Goal: Task Accomplishment & Management: Manage account settings

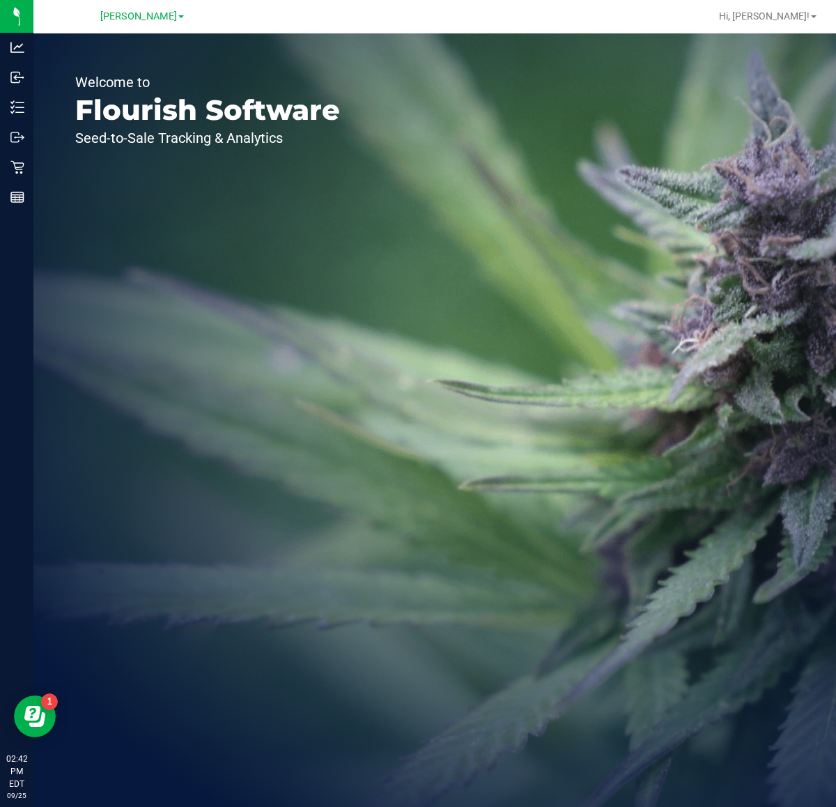
click at [559, 397] on div "Welcome to Flourish Software Seed-to-Sale Tracking & Analytics" at bounding box center [434, 420] width 803 height 774
click at [602, 276] on div "Welcome to Flourish Software Seed-to-Sale Tracking & Analytics" at bounding box center [434, 420] width 803 height 774
click at [15, 165] on icon at bounding box center [17, 167] width 14 height 14
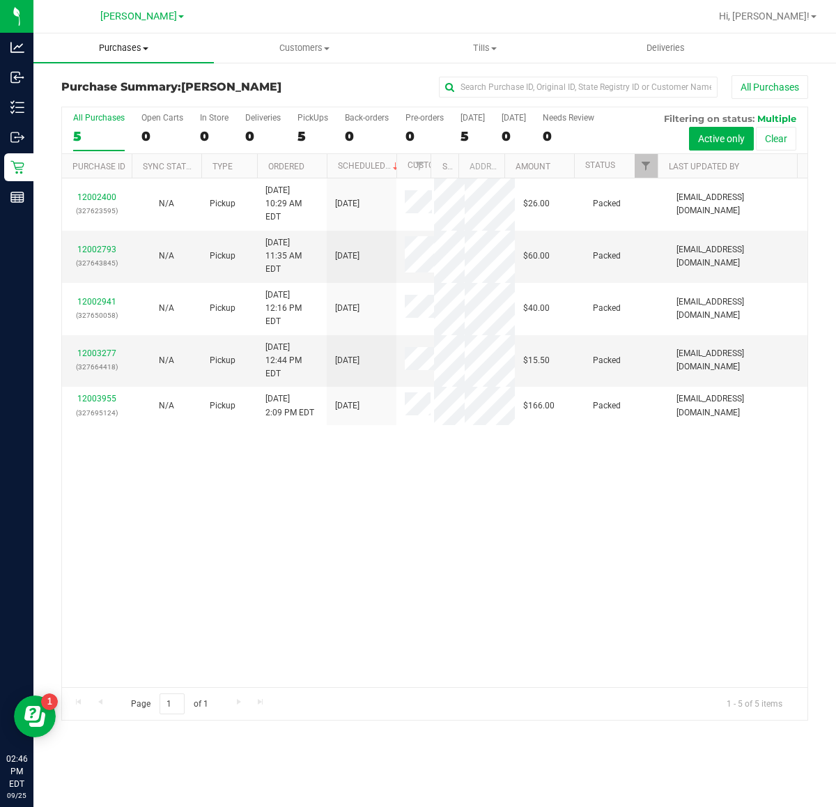
click at [122, 49] on span "Purchases" at bounding box center [123, 48] width 181 height 13
click at [132, 99] on li "Fulfillment" at bounding box center [123, 101] width 181 height 17
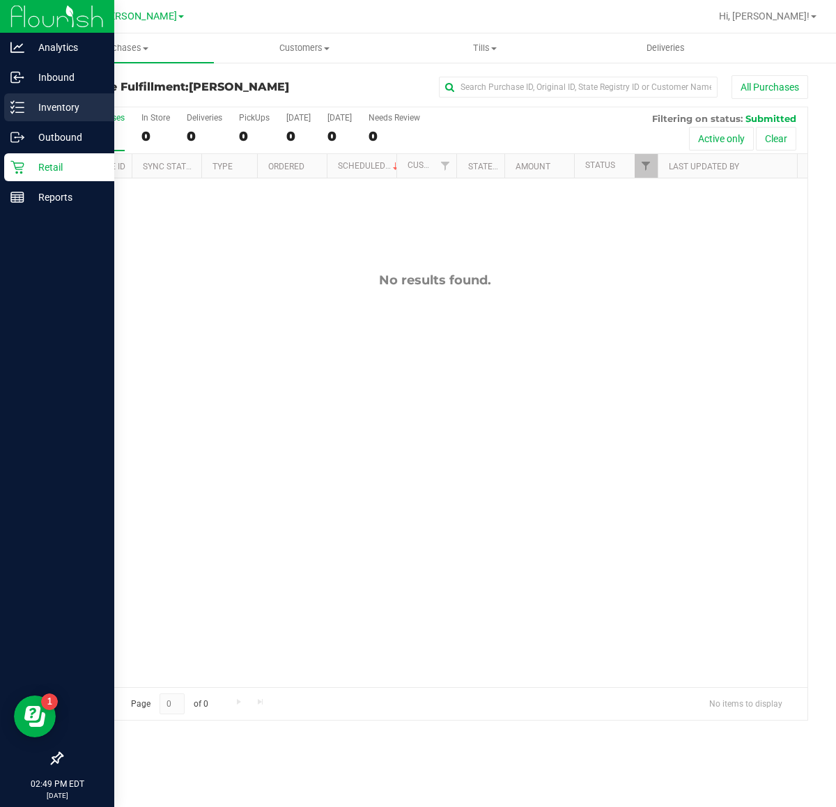
click at [45, 109] on p "Inventory" at bounding box center [66, 107] width 84 height 17
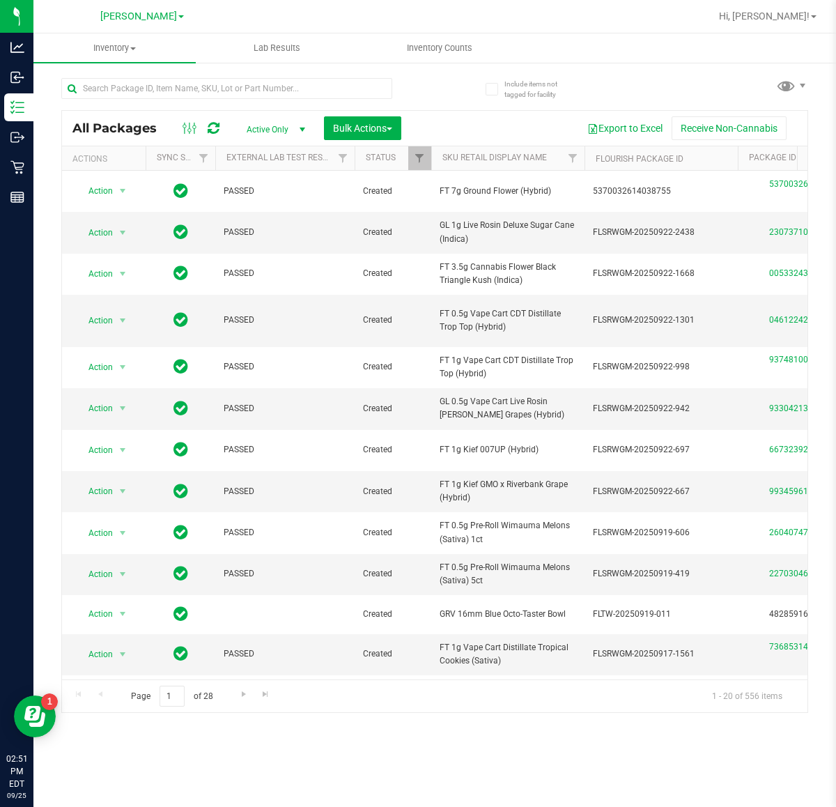
click at [162, 645] on div "Inventory All packages All inventory Waste log Create inventory Lab Results Inv…" at bounding box center [434, 420] width 803 height 774
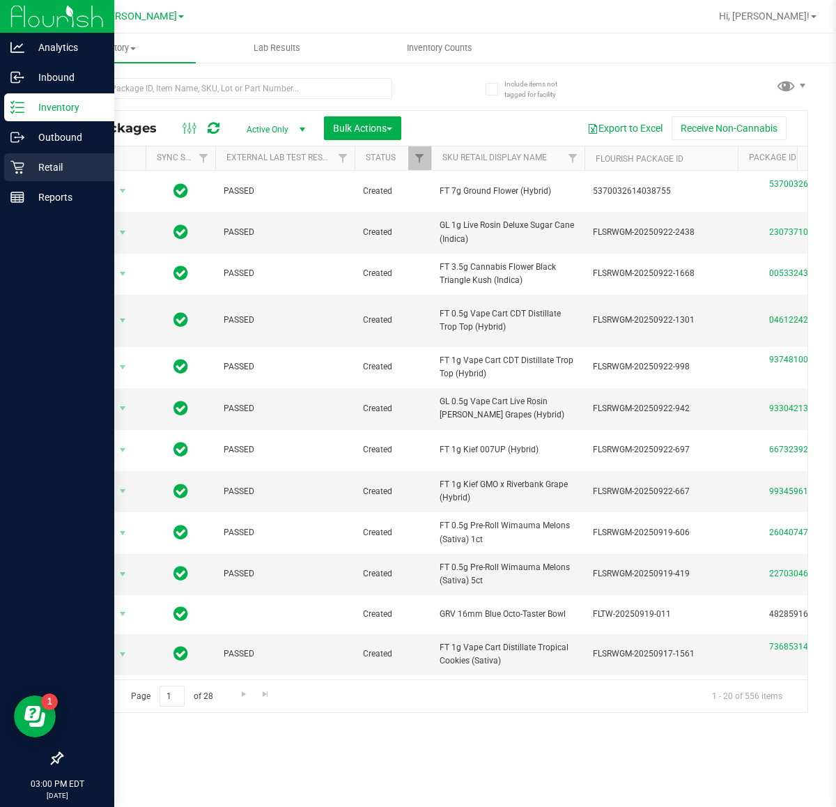
click at [20, 166] on icon at bounding box center [17, 167] width 14 height 14
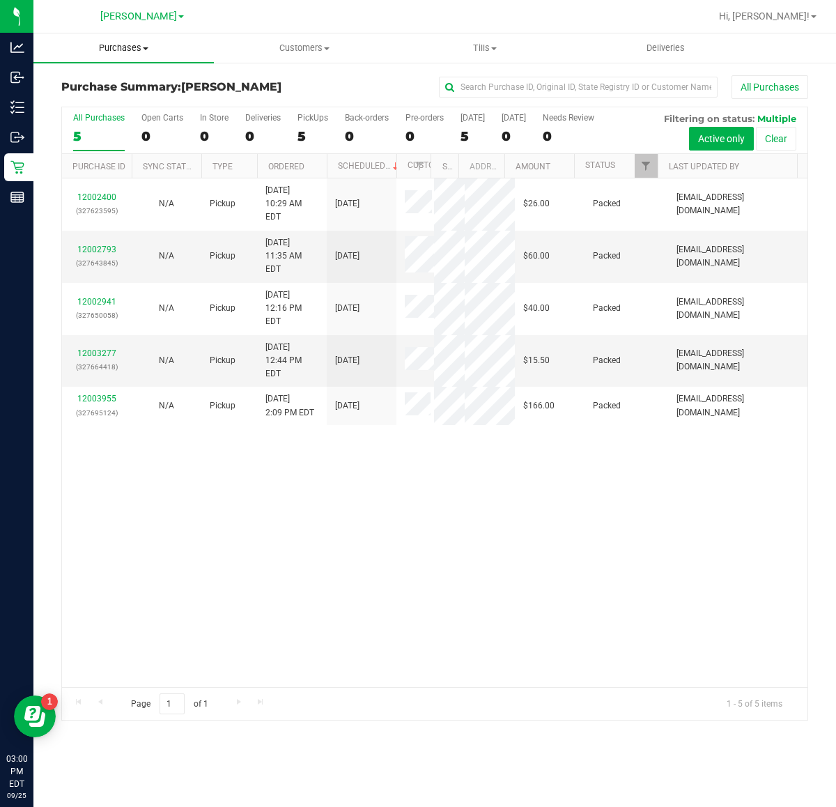
click at [140, 52] on span "Purchases" at bounding box center [123, 48] width 181 height 13
click at [134, 98] on li "Fulfillment" at bounding box center [123, 101] width 181 height 17
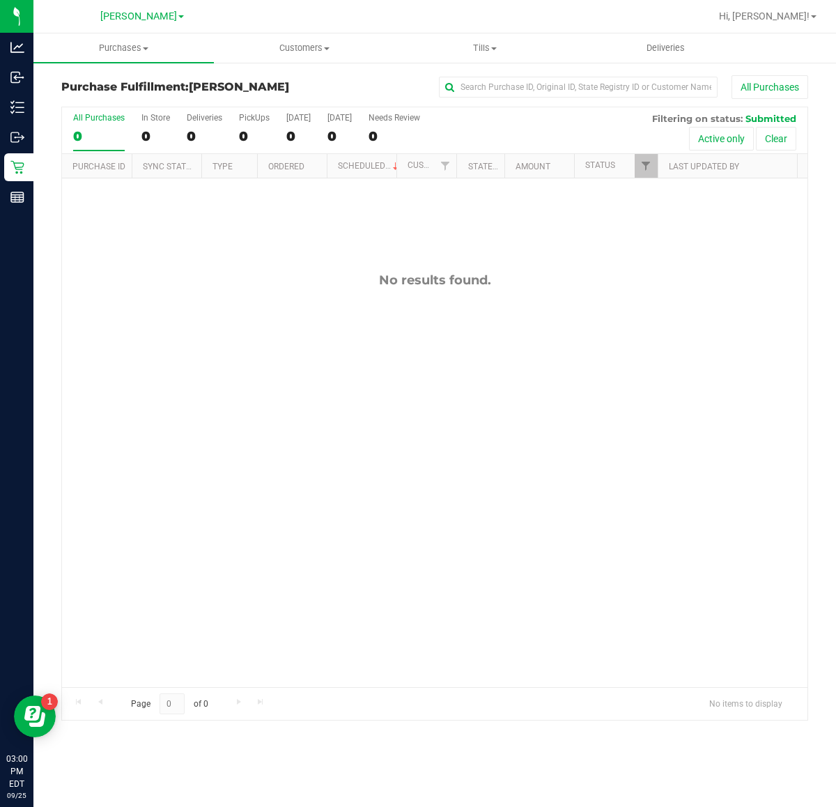
click at [397, 565] on div "No results found." at bounding box center [435, 479] width 746 height 603
click at [668, 495] on div "No results found." at bounding box center [435, 479] width 746 height 603
click at [537, 556] on div "12004468 (327721742) N/A Pickup [DATE] 3:21 PM EDT 9/25/2025 $28.00 Submitted […" at bounding box center [435, 432] width 746 height 509
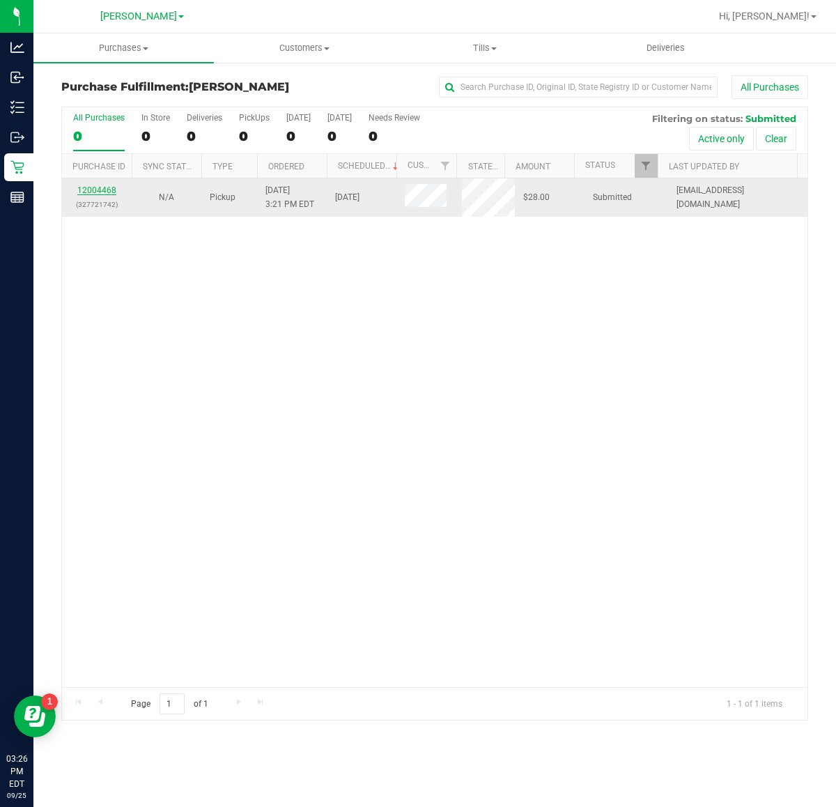
click at [106, 193] on link "12004468" at bounding box center [96, 190] width 39 height 10
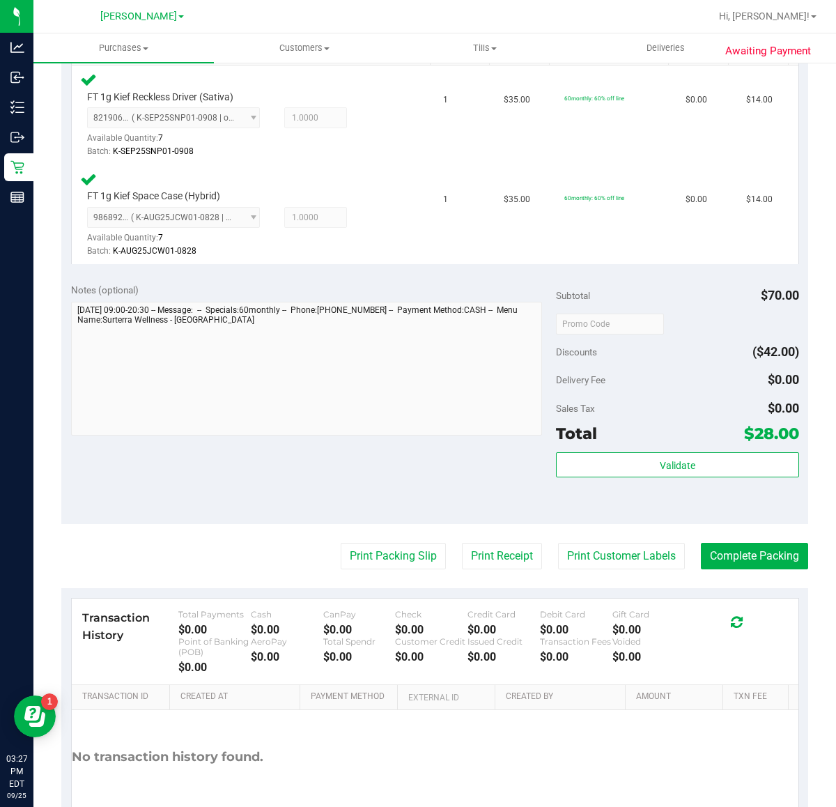
scroll to position [385, 0]
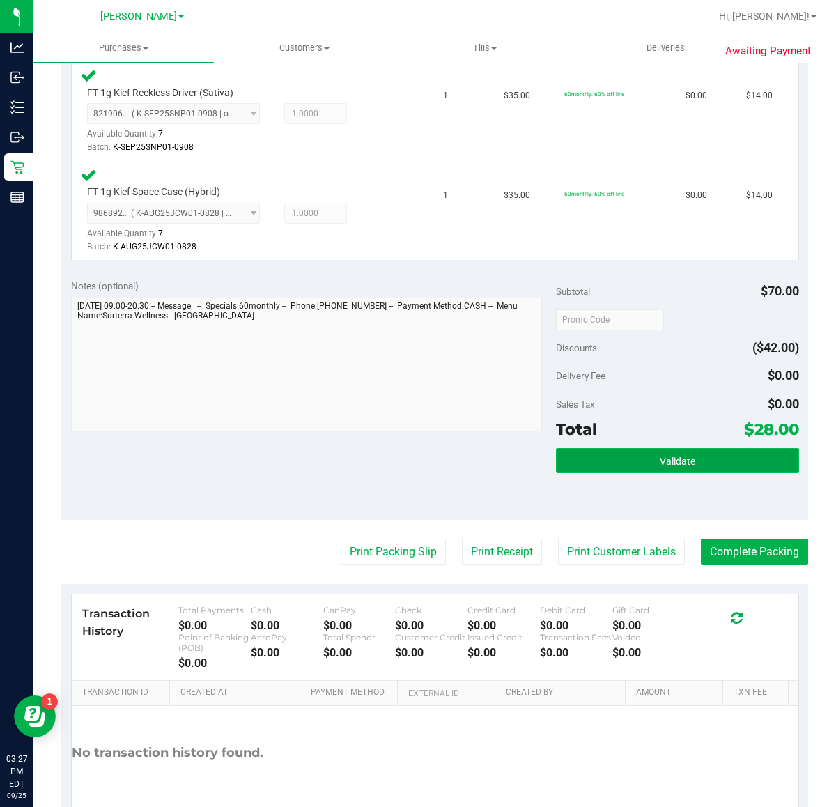
click at [668, 461] on button "Validate" at bounding box center [677, 460] width 243 height 25
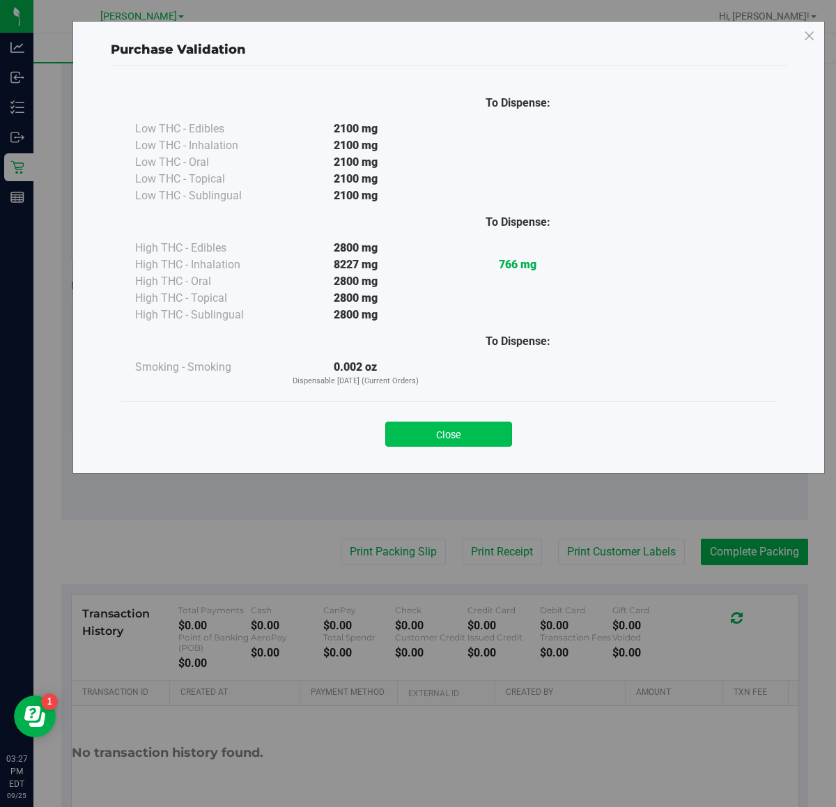
click at [450, 438] on button "Close" at bounding box center [448, 434] width 127 height 25
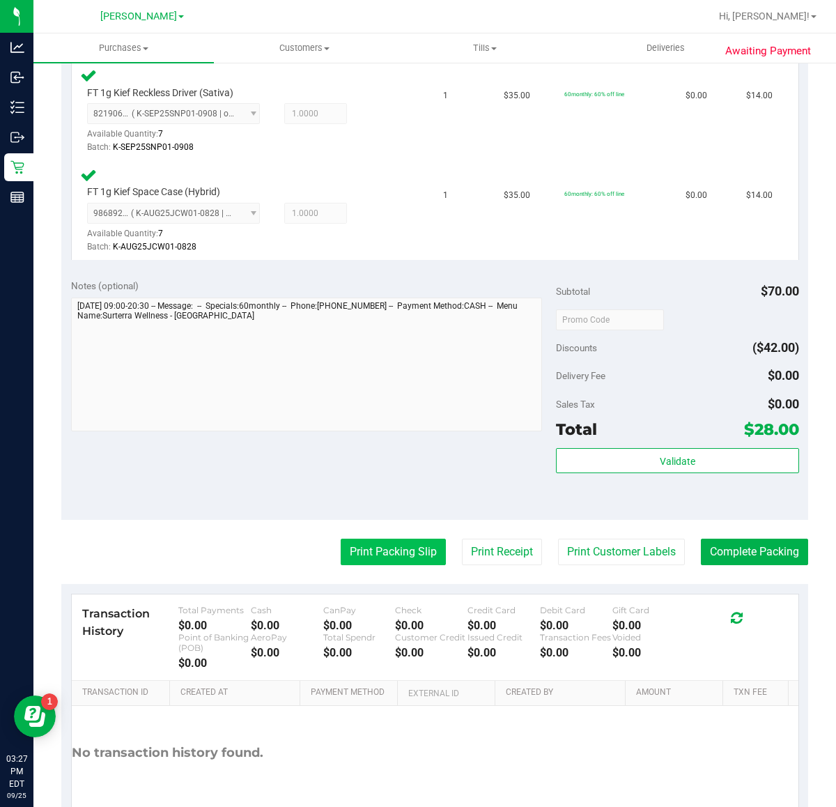
click at [378, 556] on button "Print Packing Slip" at bounding box center [393, 552] width 105 height 26
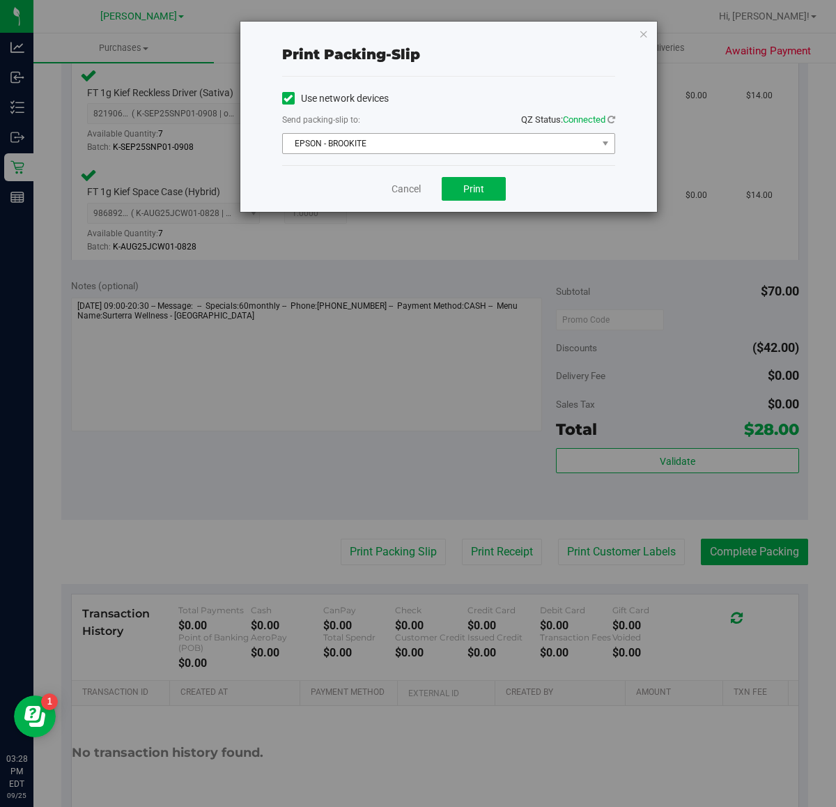
click at [406, 148] on span "EPSON - BROOKITE" at bounding box center [440, 144] width 314 height 20
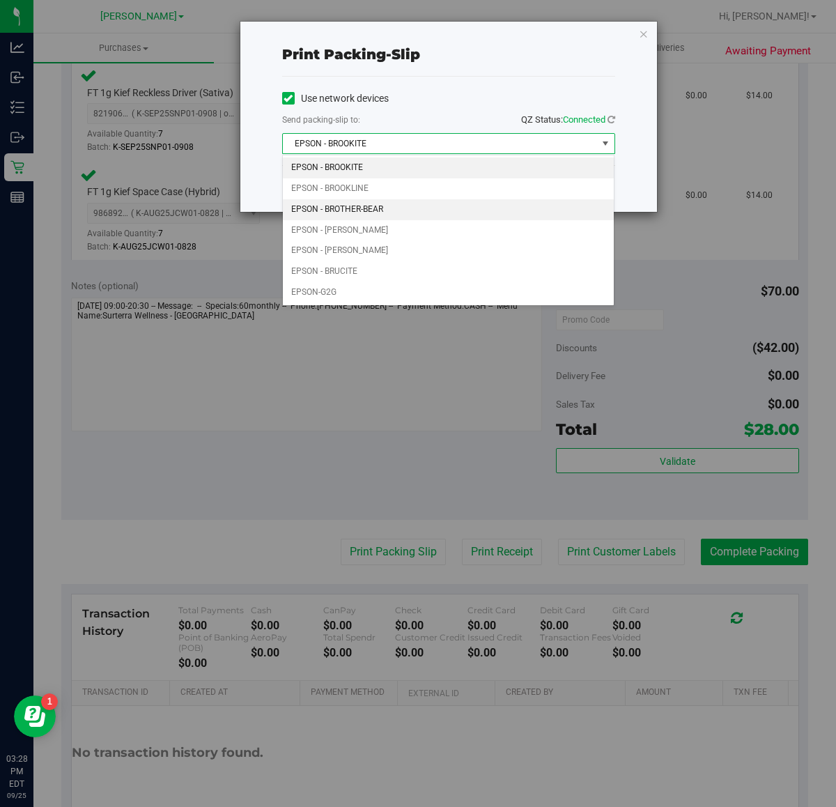
click at [374, 201] on li "EPSON - BROTHER-BEAR" at bounding box center [449, 209] width 332 height 21
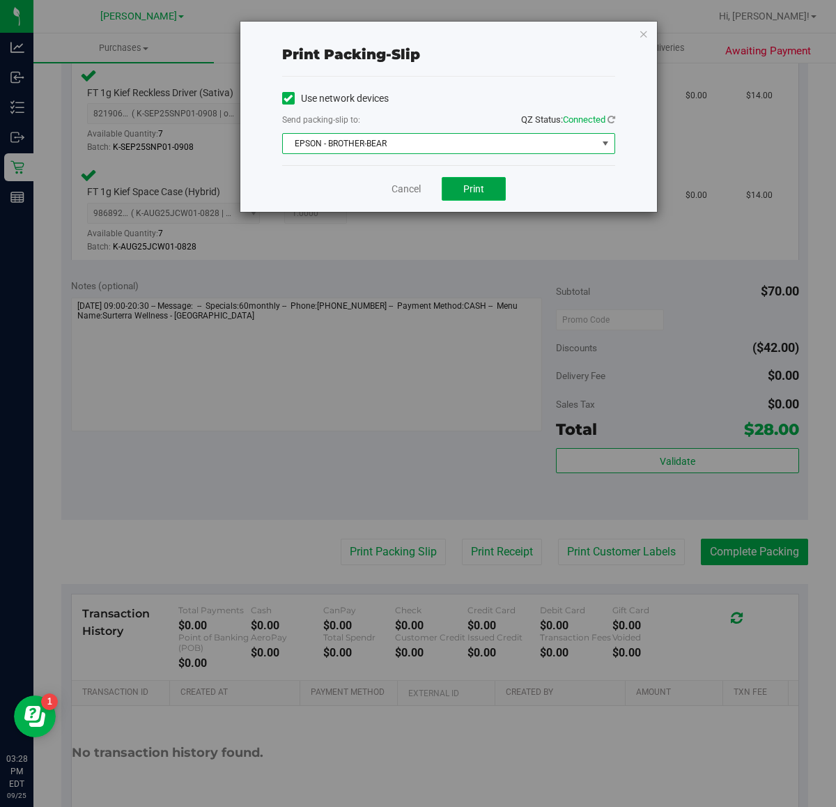
click at [488, 183] on button "Print" at bounding box center [474, 189] width 64 height 24
click at [398, 190] on link "Cancel" at bounding box center [406, 189] width 29 height 15
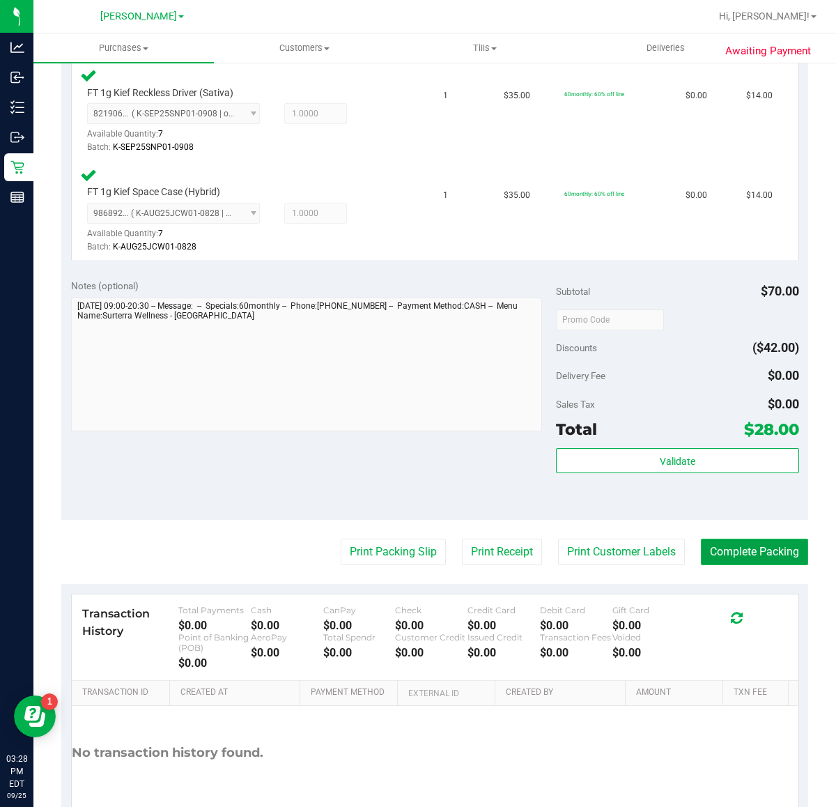
click at [668, 554] on button "Complete Packing" at bounding box center [754, 552] width 107 height 26
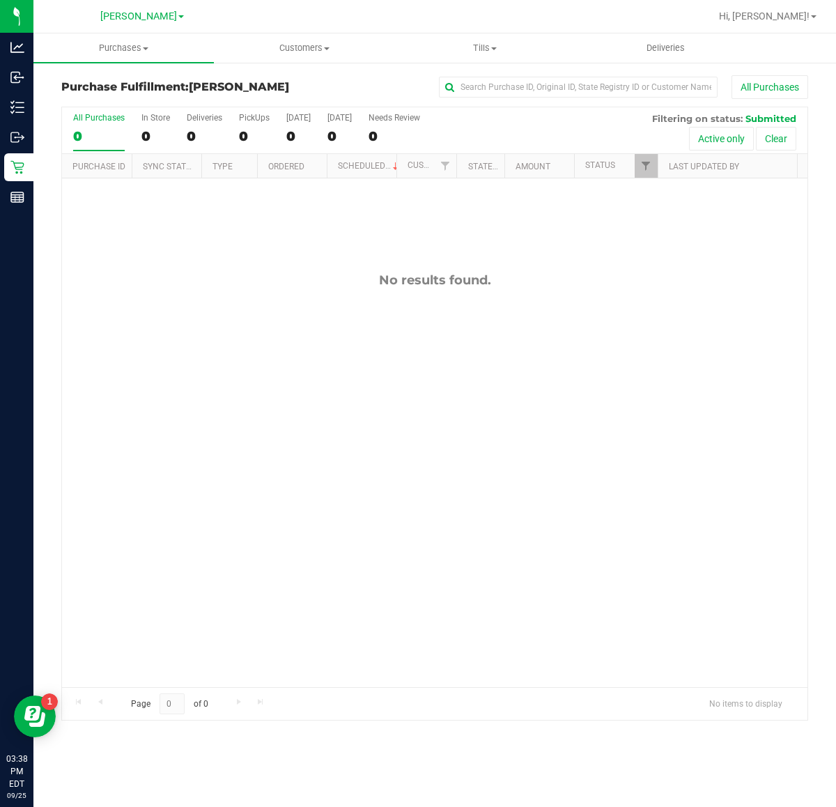
click at [92, 645] on div "Purchases Summary of purchases Fulfillment All purchases Customers All customer…" at bounding box center [434, 420] width 803 height 774
click at [399, 361] on div "No results found." at bounding box center [435, 479] width 746 height 603
click at [606, 408] on div "No results found." at bounding box center [435, 479] width 746 height 603
click at [668, 553] on div "No results found." at bounding box center [435, 479] width 746 height 603
click at [402, 478] on div "No results found." at bounding box center [435, 479] width 746 height 603
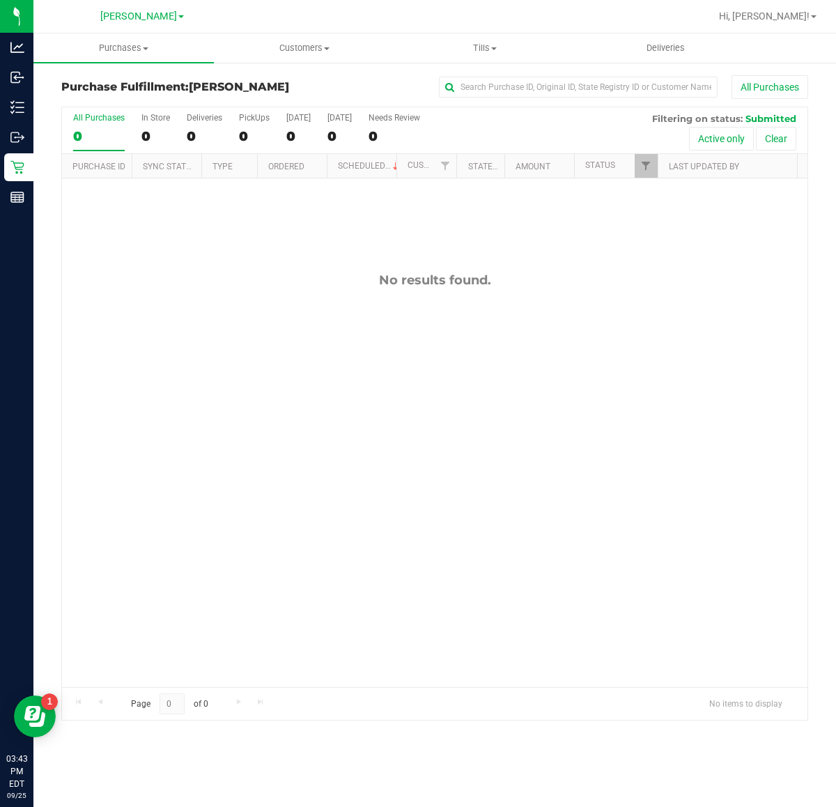
click at [604, 471] on div "No results found." at bounding box center [435, 479] width 746 height 603
